Goal: Information Seeking & Learning: Check status

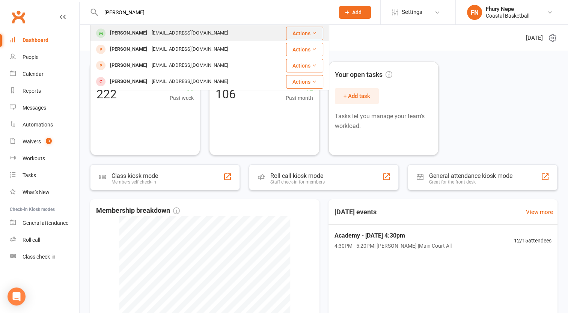
type input "[PERSON_NAME]"
click at [255, 30] on div "[PERSON_NAME] [EMAIL_ADDRESS][DOMAIN_NAME]" at bounding box center [182, 33] width 183 height 15
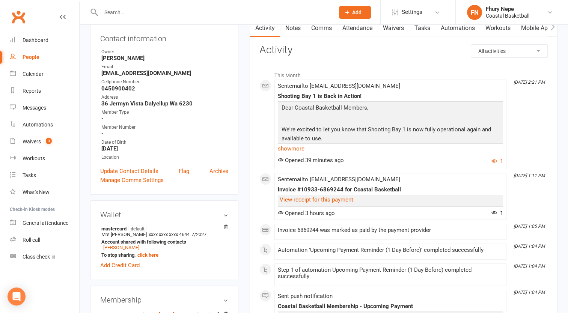
scroll to position [90, 0]
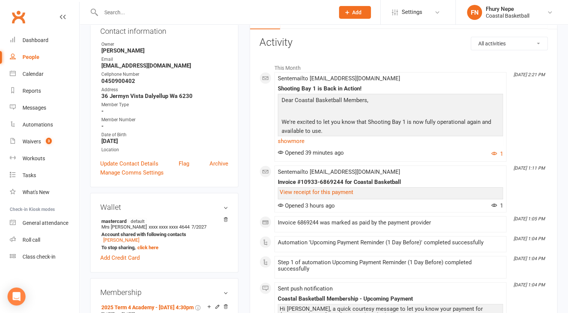
click at [269, 2] on div at bounding box center [209, 12] width 239 height 24
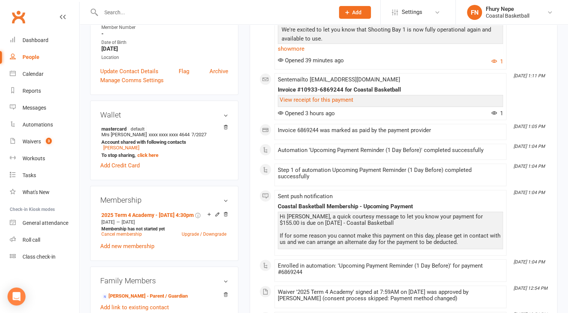
scroll to position [187, 0]
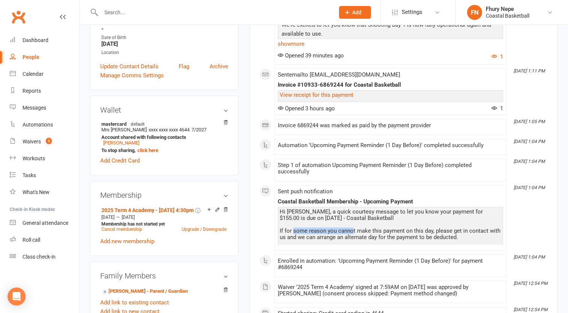
drag, startPoint x: 351, startPoint y: 231, endPoint x: 293, endPoint y: 232, distance: 58.6
click at [293, 232] on div "Hi [PERSON_NAME], a quick courtesy message to let you know your payment for $15…" at bounding box center [391, 225] width 222 height 32
drag, startPoint x: 293, startPoint y: 232, endPoint x: 260, endPoint y: 229, distance: 32.8
click at [225, 195] on h3 "Membership" at bounding box center [164, 195] width 128 height 8
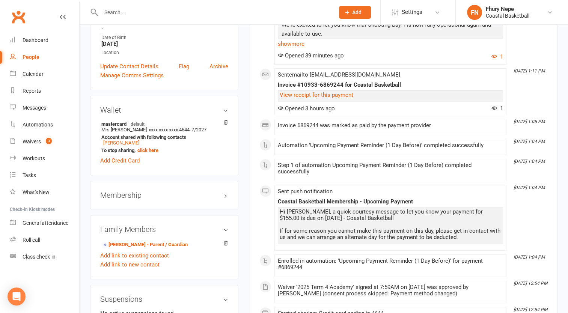
click at [225, 195] on h3 "Membership" at bounding box center [164, 195] width 128 height 8
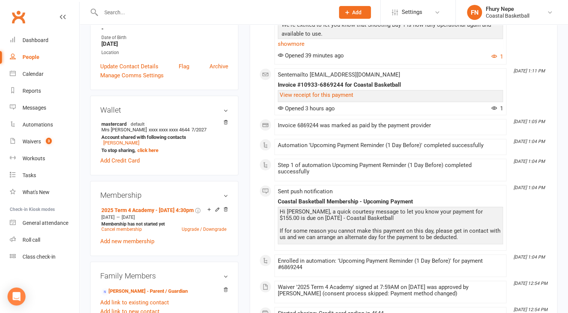
click at [222, 192] on h3 "Membership" at bounding box center [164, 195] width 128 height 8
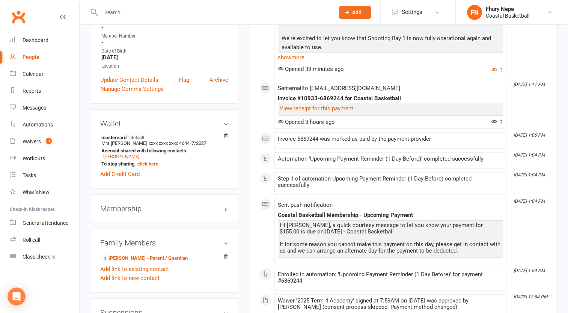
scroll to position [180, 0]
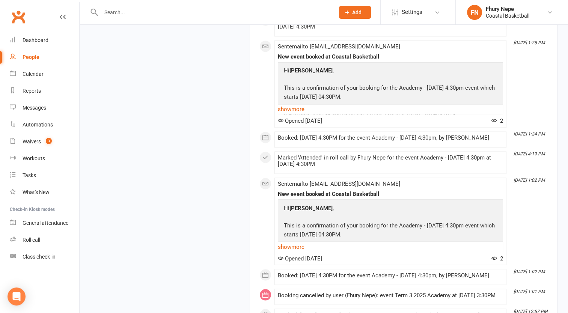
click at [414, 221] on p "This is a confirmation of your booking for the Academy - [DATE] 4:30pm event wh…" at bounding box center [390, 231] width 217 height 20
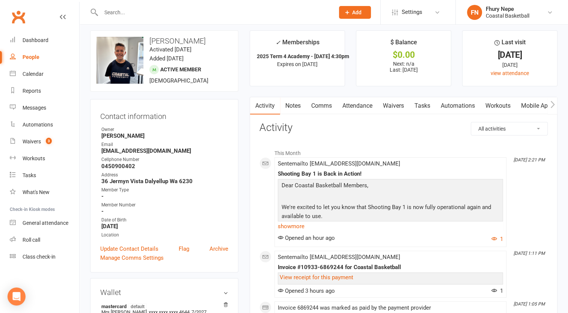
scroll to position [0, 0]
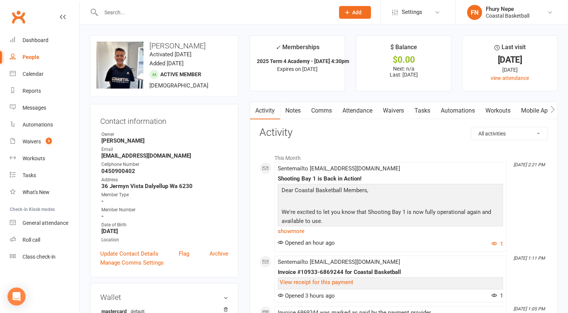
click at [497, 243] on icon "button" at bounding box center [495, 244] width 6 height 6
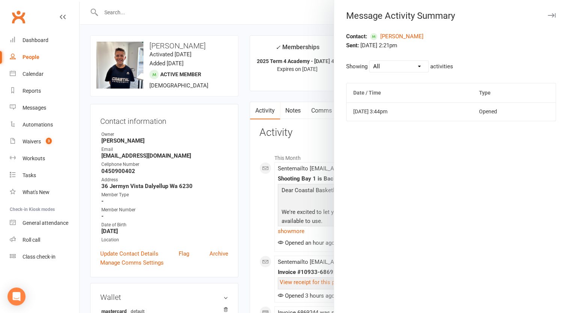
click at [254, 60] on div at bounding box center [324, 156] width 489 height 313
